Goal: Task Accomplishment & Management: Manage account settings

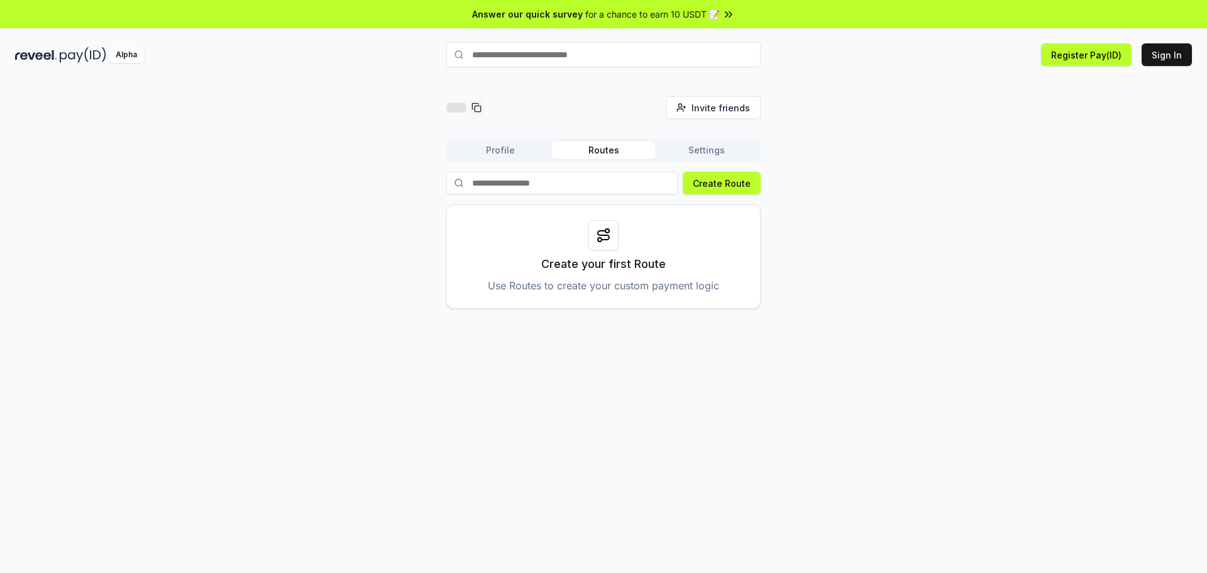
click at [978, 219] on div "Invite friends Invite Profile Routes Settings Create Route Create your first Ro…" at bounding box center [603, 202] width 1177 height 213
click at [807, 271] on div "Invite friends Invite Profile Routes Settings Create Route Create your first Ro…" at bounding box center [603, 202] width 1177 height 213
click at [1183, 57] on button "Sign In" at bounding box center [1167, 54] width 50 height 23
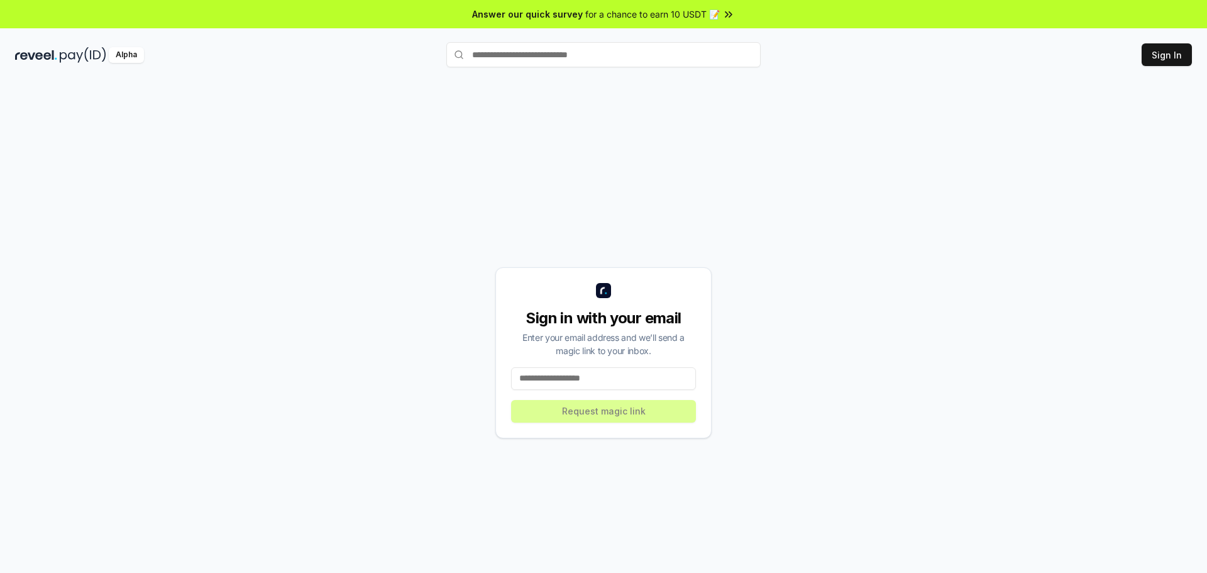
click at [640, 375] on input at bounding box center [603, 378] width 185 height 23
click at [624, 382] on input at bounding box center [603, 378] width 185 height 23
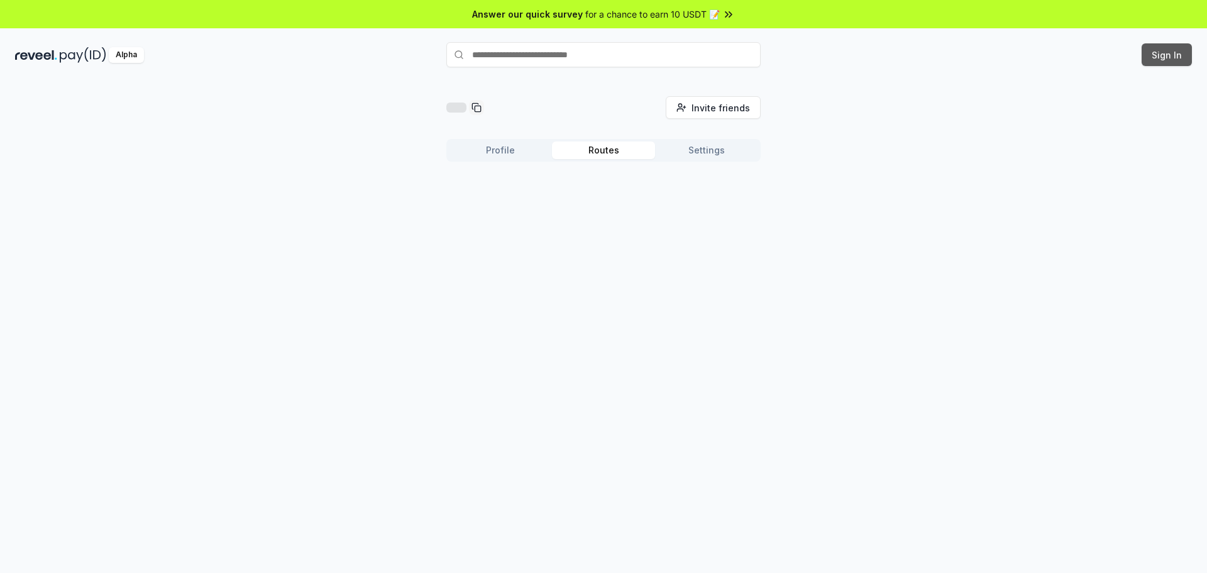
click at [1151, 58] on button "Sign In" at bounding box center [1167, 54] width 50 height 23
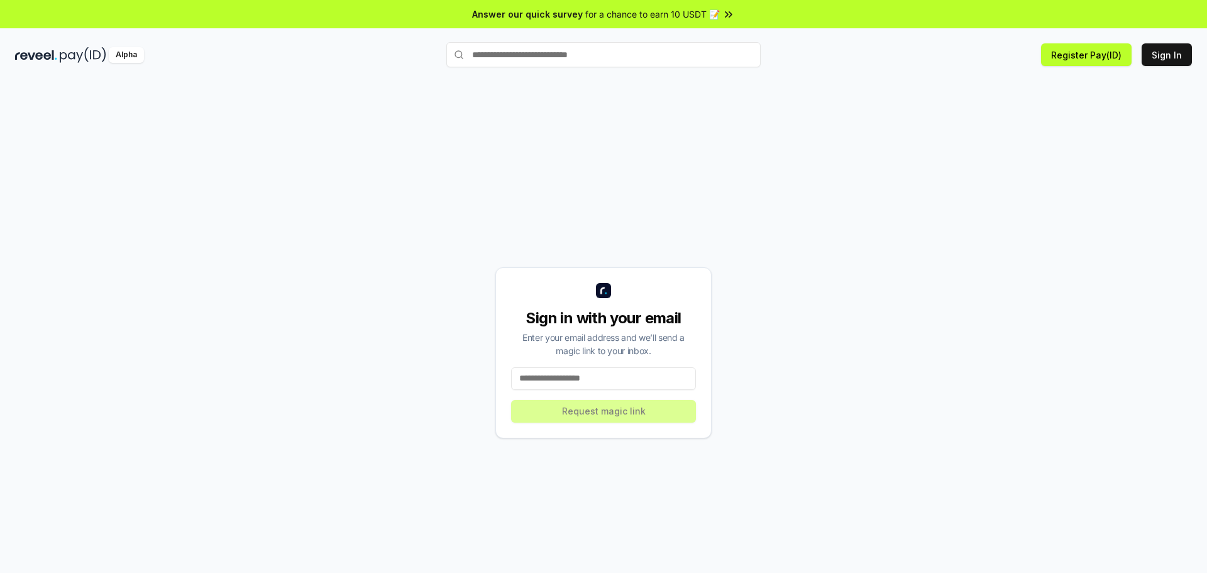
click at [613, 380] on input at bounding box center [603, 378] width 185 height 23
type input "**********"
click at [639, 403] on button "Request magic link" at bounding box center [603, 411] width 185 height 23
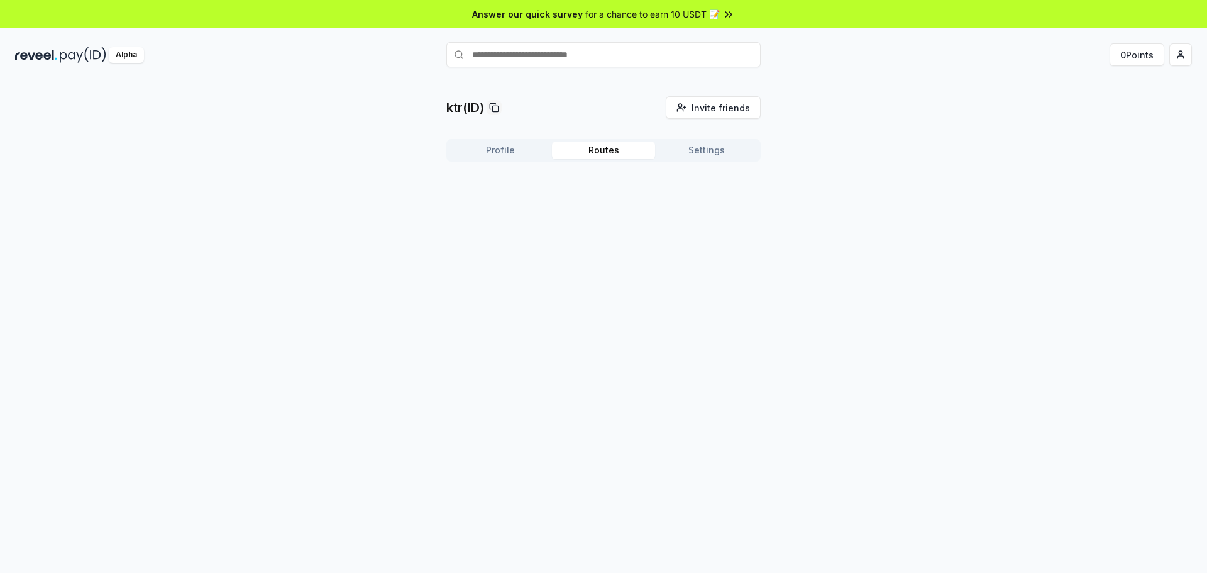
click at [612, 147] on button "Routes" at bounding box center [603, 150] width 103 height 18
click at [720, 182] on button "Create Route" at bounding box center [722, 183] width 78 height 23
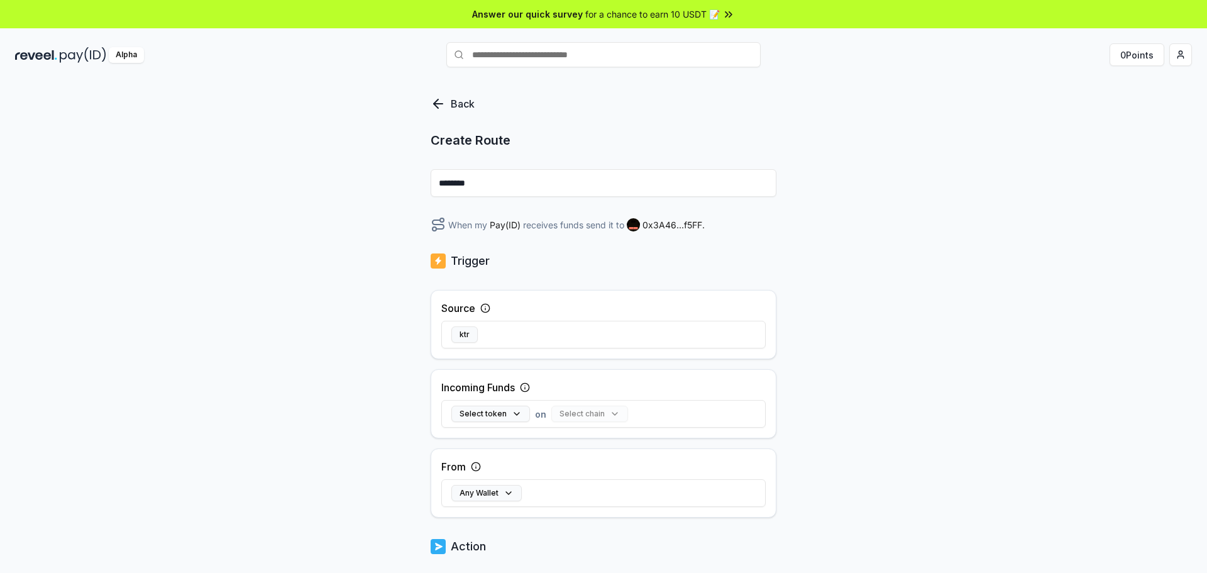
scroll to position [63, 0]
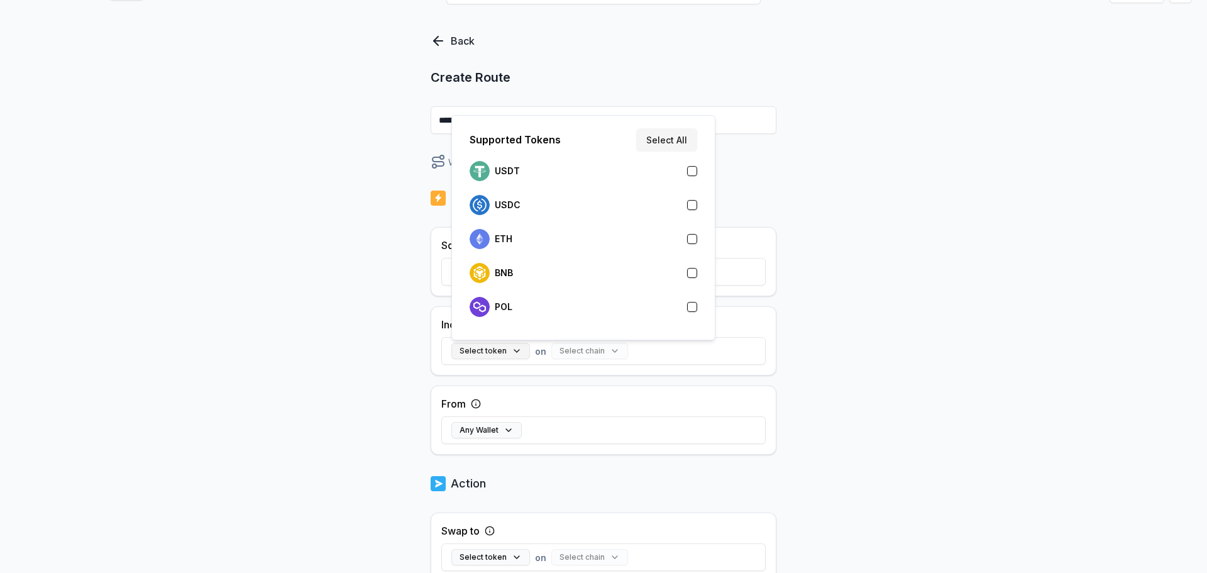
click at [526, 356] on button "Select token" at bounding box center [490, 351] width 79 height 16
click at [525, 356] on button "Select token" at bounding box center [490, 351] width 79 height 16
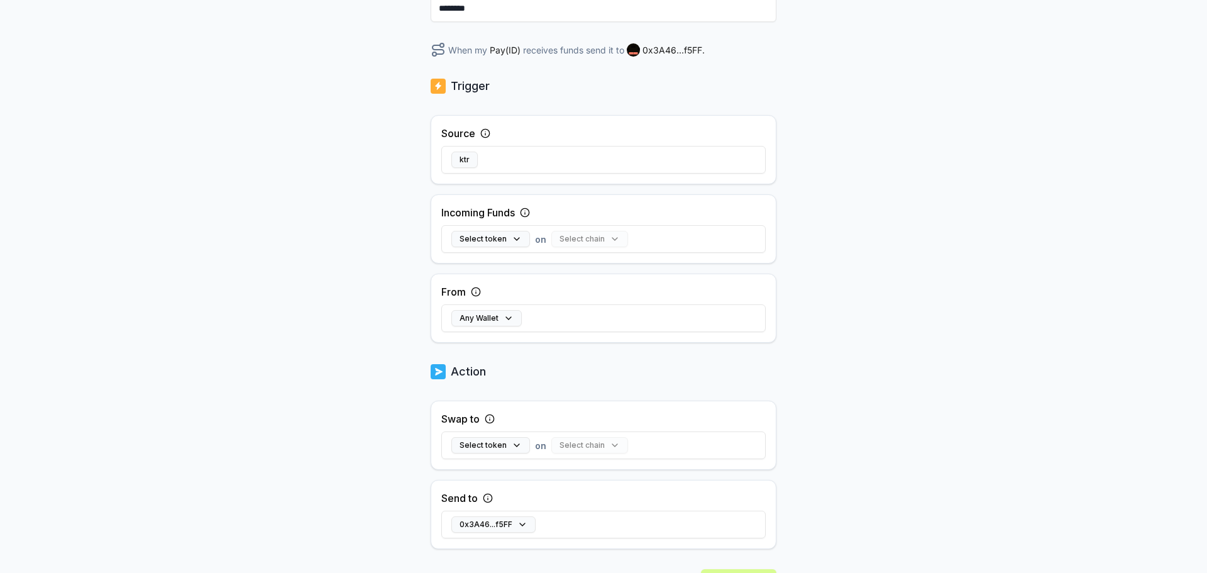
scroll to position [0, 0]
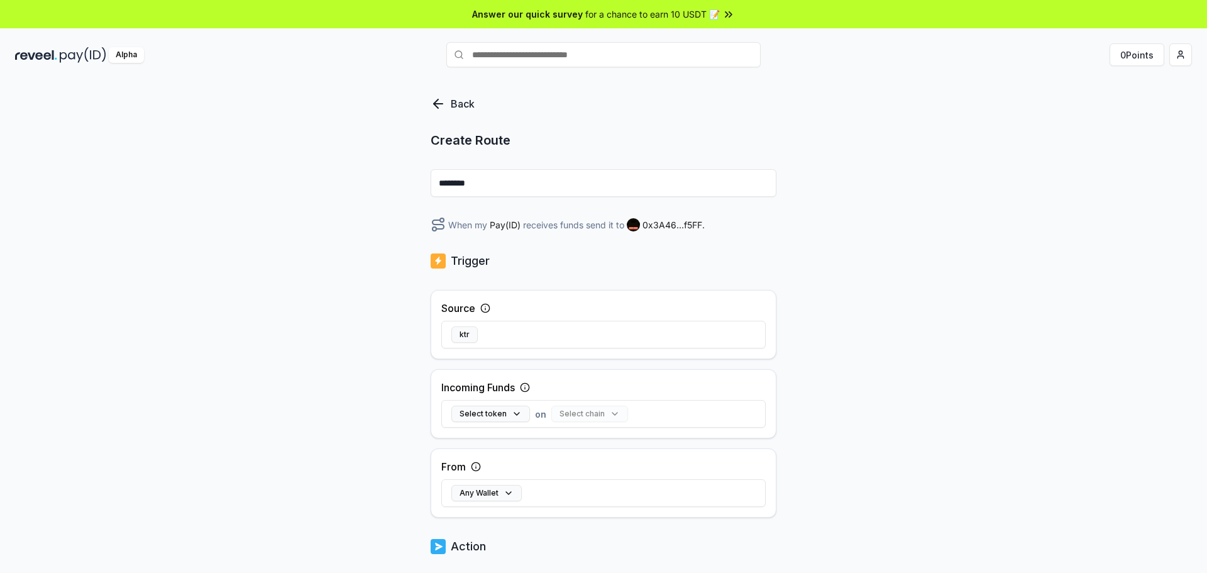
click at [444, 106] on icon at bounding box center [438, 103] width 15 height 15
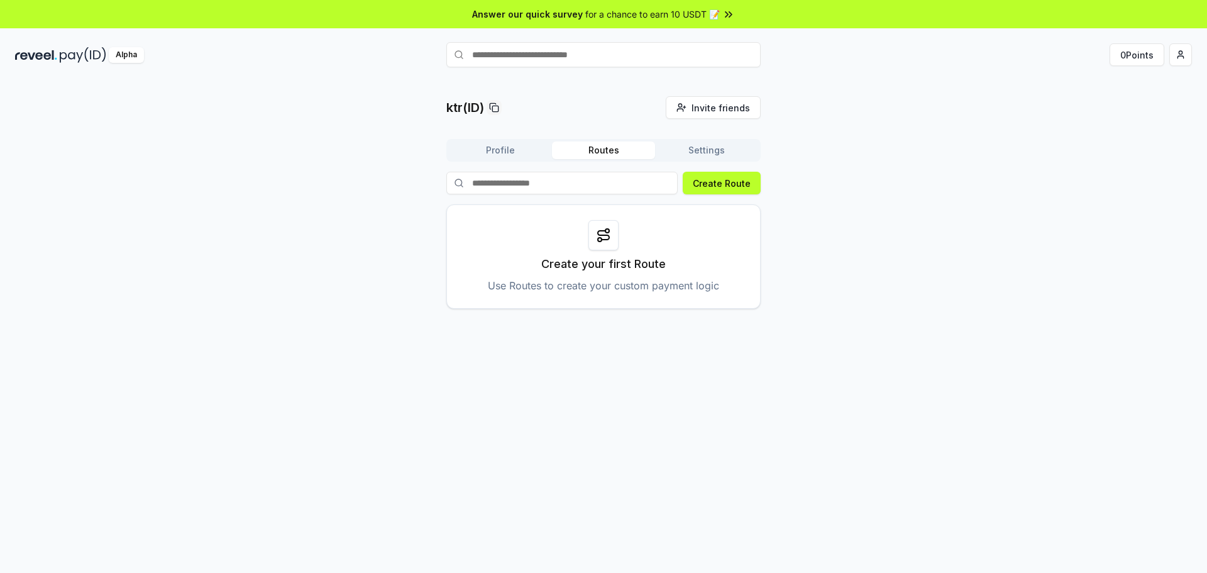
click at [701, 153] on button "Settings" at bounding box center [706, 150] width 103 height 18
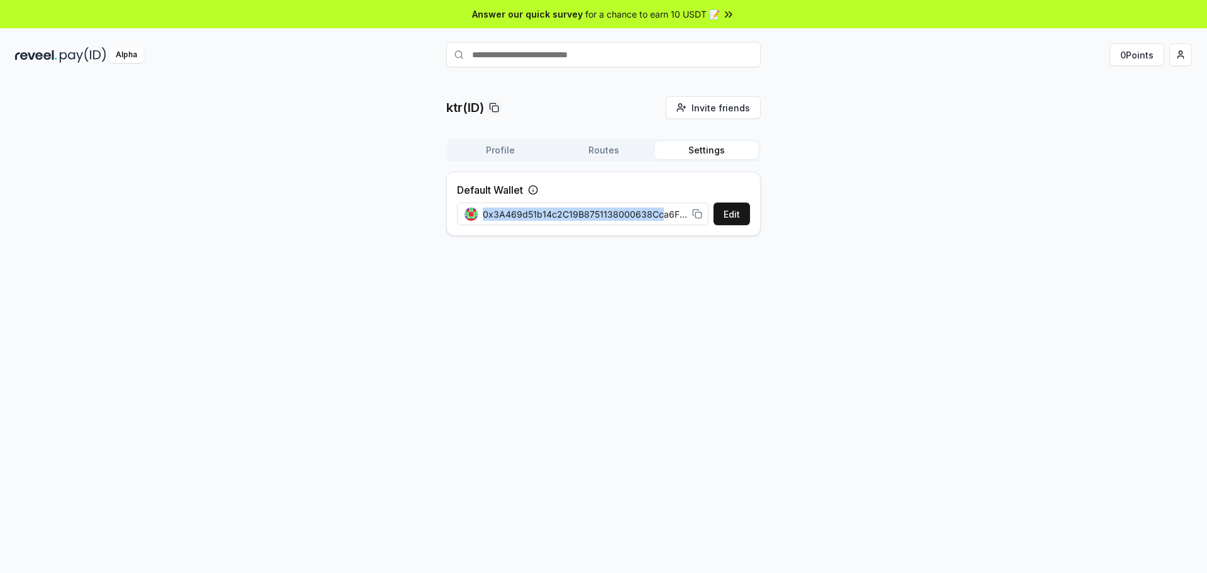
drag, startPoint x: 661, startPoint y: 215, endPoint x: 860, endPoint y: 202, distance: 199.1
click at [860, 202] on div "ktr(ID) Invite friends Invite Profile Routes Settings Default Wallet Edit 0x3A4…" at bounding box center [603, 171] width 1177 height 150
click at [515, 151] on button "Profile" at bounding box center [500, 150] width 103 height 18
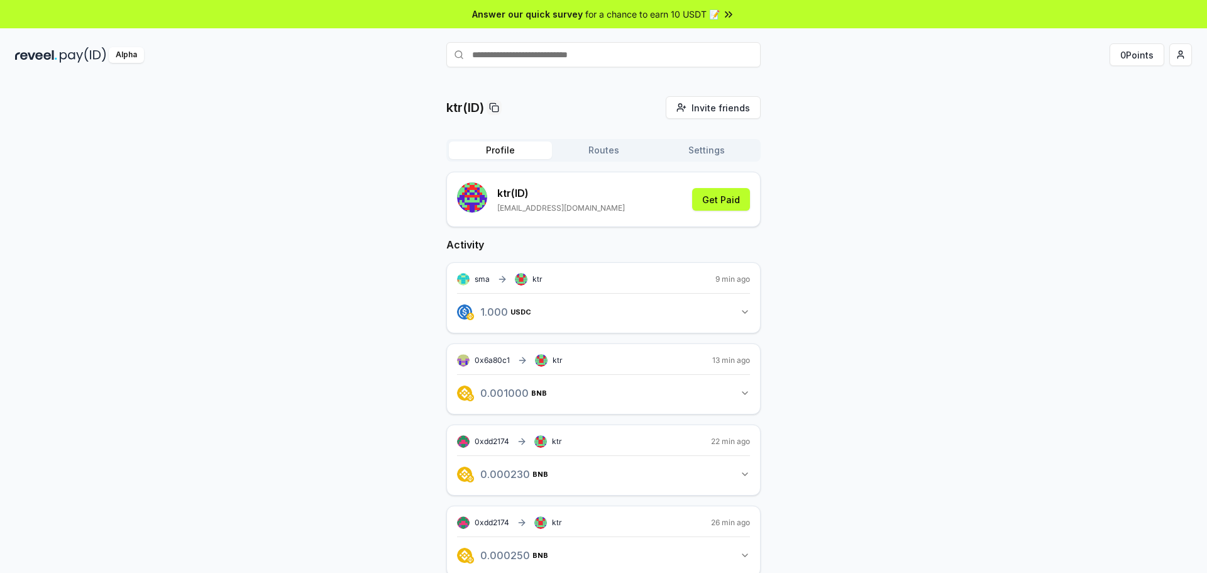
click at [839, 174] on div "ktr(ID) Invite friends Invite Profile Routes Settings ktr (ID) saman20041998@gm…" at bounding box center [603, 468] width 1177 height 744
click at [716, 201] on button "Get Paid" at bounding box center [721, 199] width 58 height 23
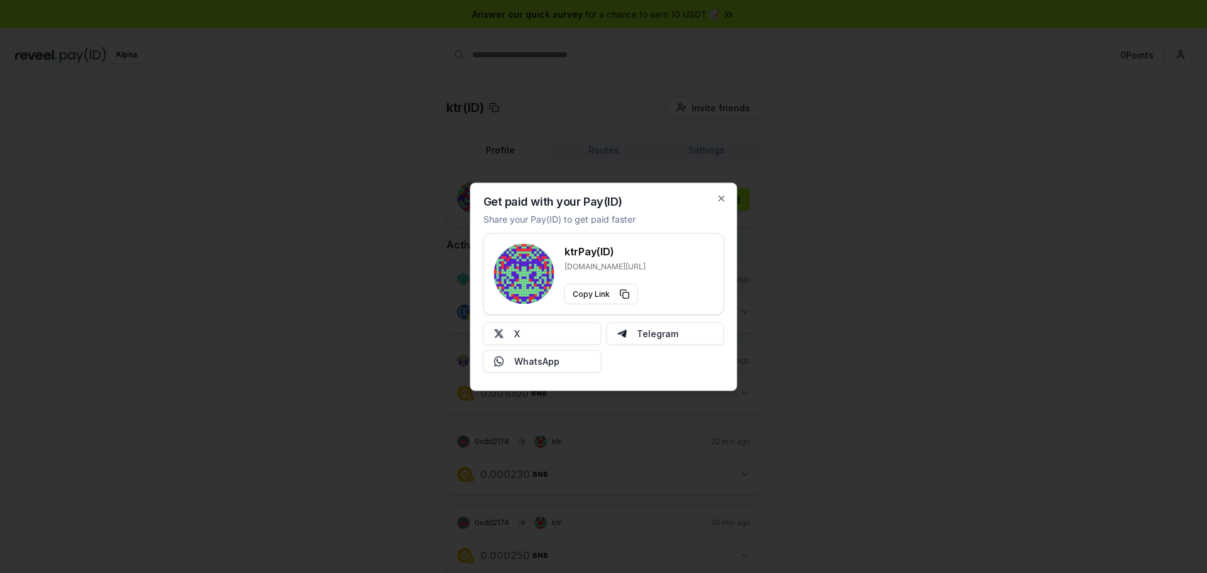
click at [723, 203] on div "Get paid with your Pay(ID) Share your Pay(ID) to get paid faster ktr Pay(ID) re…" at bounding box center [603, 286] width 267 height 208
click at [721, 198] on icon "button" at bounding box center [721, 198] width 5 height 5
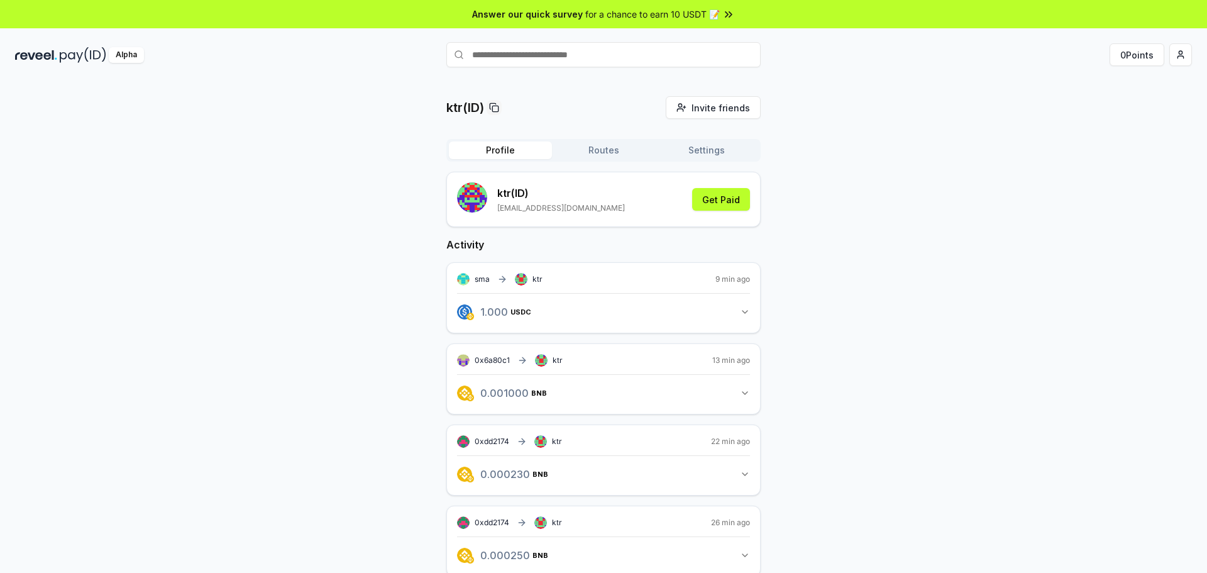
click at [854, 206] on div "ktr(ID) Invite friends Invite Profile Routes Settings ktr (ID) saman20041998@gm…" at bounding box center [603, 468] width 1177 height 744
click at [992, 106] on div "ktr(ID) Invite friends Invite Profile Routes Settings ktr (ID) saman20041998@gm…" at bounding box center [603, 468] width 1177 height 744
click at [1182, 54] on html "Answer our quick survey for a chance to earn 10 USDT 📝 Alpha 0 Points ktr(ID) I…" at bounding box center [603, 286] width 1207 height 573
click at [1100, 132] on div "Connect Wallet" at bounding box center [1122, 129] width 140 height 21
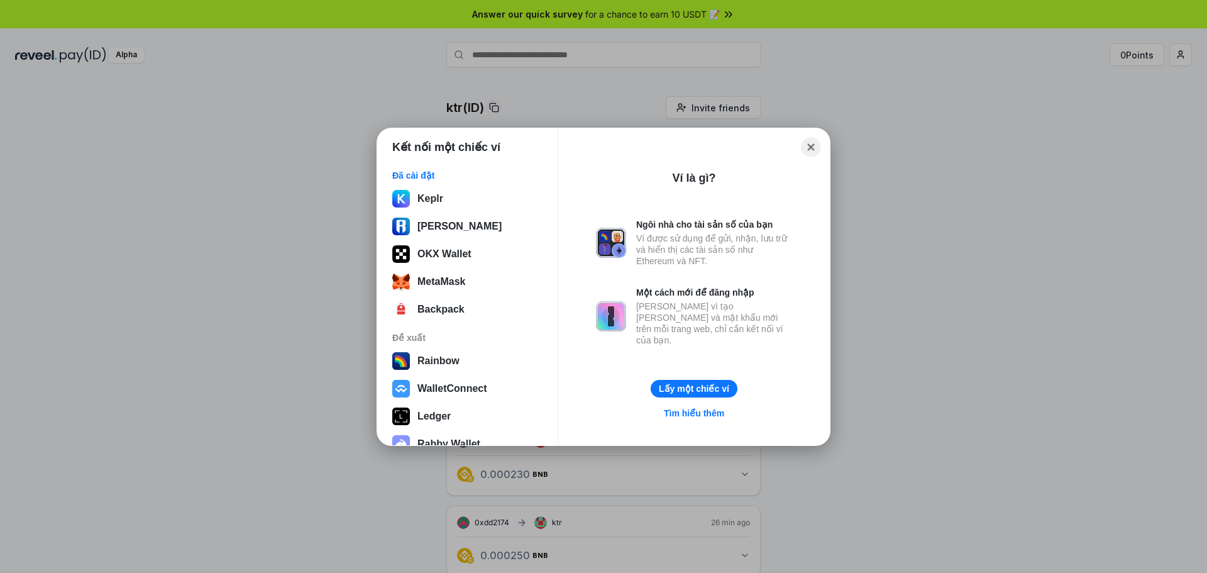
click at [813, 152] on button "Close" at bounding box center [811, 146] width 19 height 19
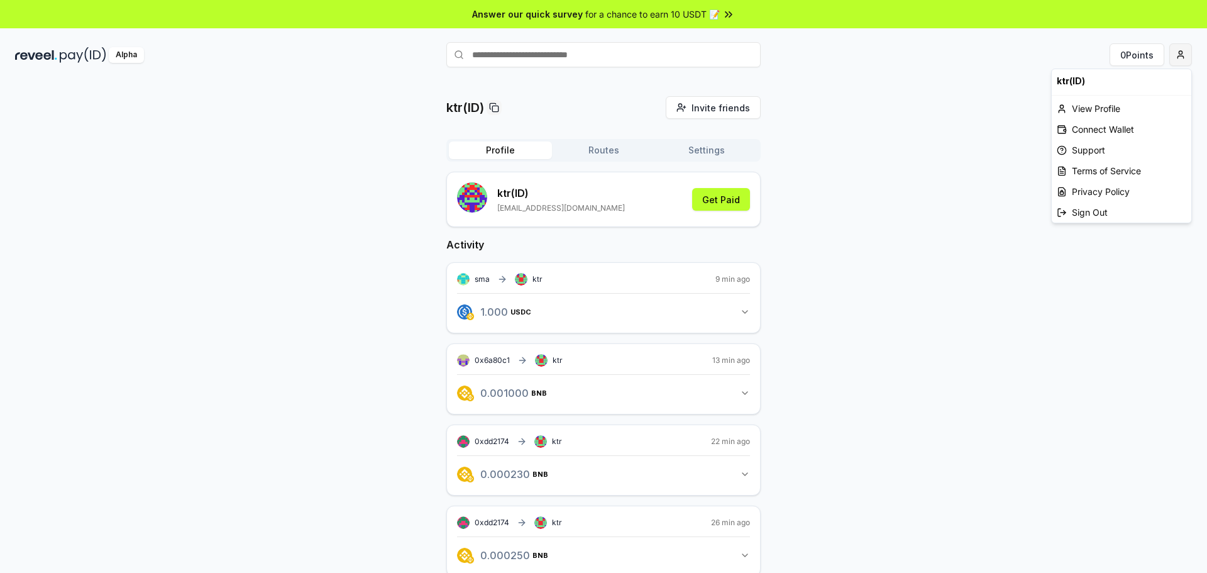
click at [1176, 59] on html "Answer our quick survey for a chance to earn 10 USDT 📝 Alpha 0 Points ktr(ID) I…" at bounding box center [603, 286] width 1207 height 573
click at [1119, 106] on div "View Profile" at bounding box center [1122, 108] width 140 height 21
click at [742, 394] on icon "button" at bounding box center [745, 393] width 10 height 10
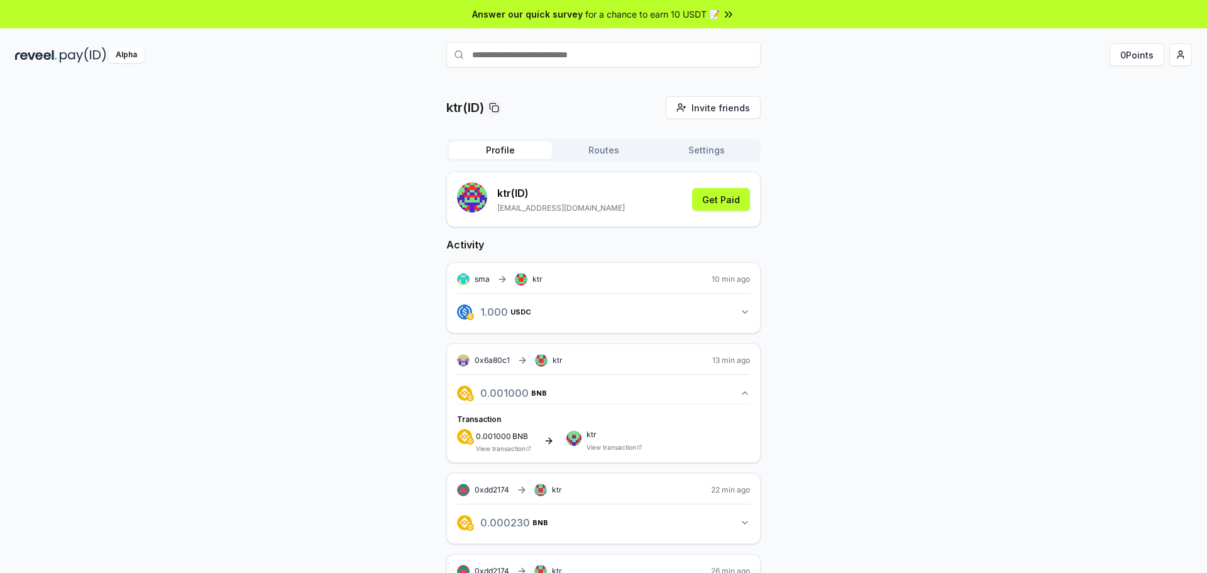
click at [612, 152] on button "Routes" at bounding box center [603, 150] width 103 height 18
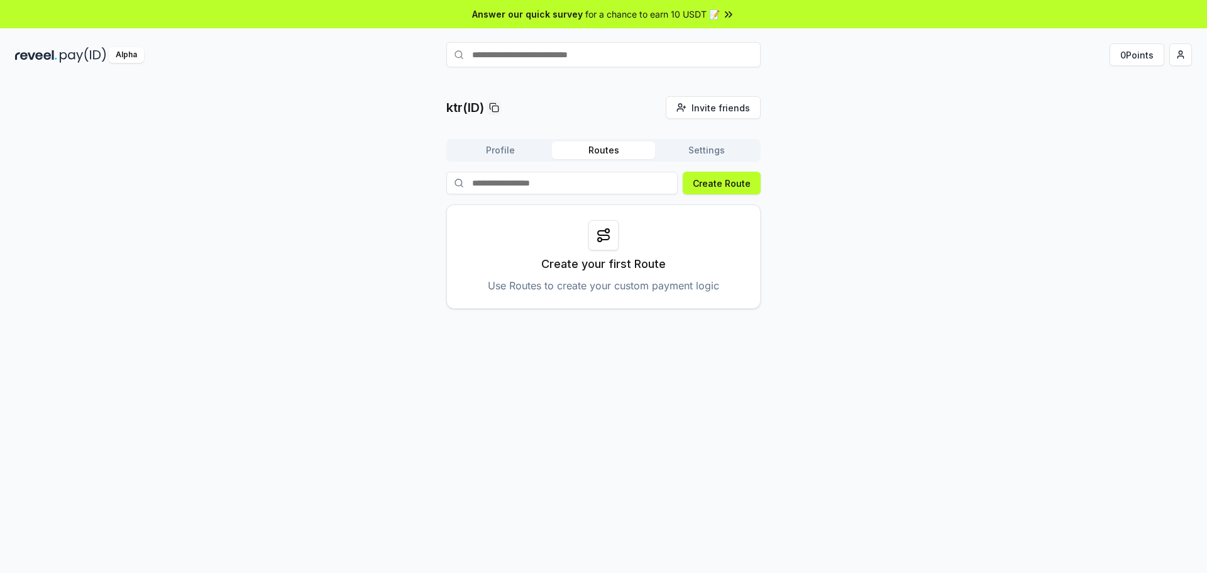
click at [863, 106] on div "ktr(ID) Invite friends Invite Profile Routes Settings Create Route Create your …" at bounding box center [603, 202] width 1177 height 213
click at [580, 18] on div "Answer our quick survey for a chance to earn 10 USDT 📝" at bounding box center [603, 14] width 1207 height 28
click at [497, 109] on icon at bounding box center [494, 107] width 10 height 10
